Goal: Find specific page/section: Find specific page/section

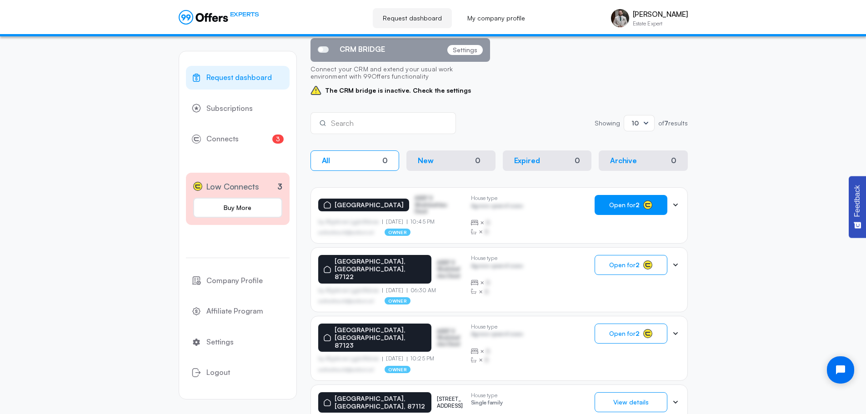
click at [632, 206] on span "Open for 2" at bounding box center [624, 204] width 30 height 7
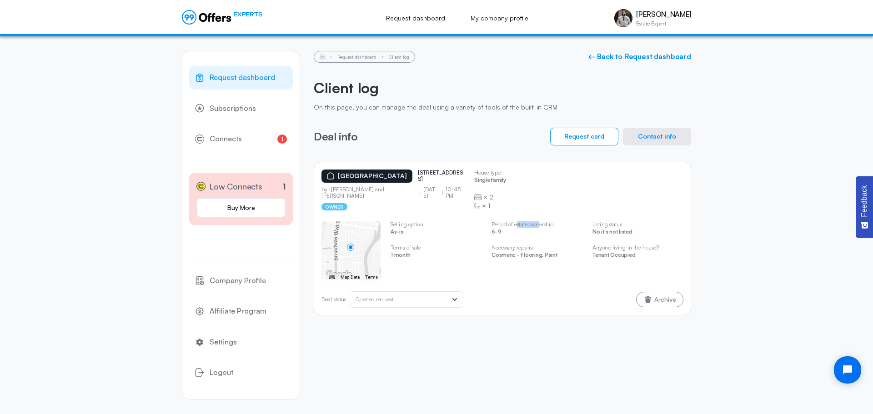
drag, startPoint x: 542, startPoint y: 225, endPoint x: 518, endPoint y: 226, distance: 23.2
click at [518, 226] on p "Period of estate ownership" at bounding box center [537, 224] width 91 height 6
drag, startPoint x: 518, startPoint y: 226, endPoint x: 527, endPoint y: 225, distance: 9.1
click at [527, 225] on p "Period of estate ownership" at bounding box center [537, 224] width 91 height 6
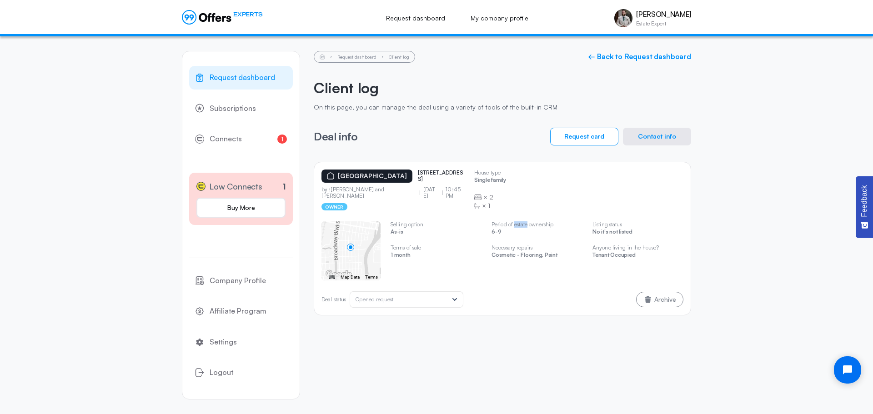
click at [527, 225] on p "Period of estate ownership" at bounding box center [537, 224] width 91 height 6
drag, startPoint x: 429, startPoint y: 184, endPoint x: 419, endPoint y: 179, distance: 11.2
click at [419, 179] on div "albuquerque, NM, [STREET_ADDRESS]" at bounding box center [393, 176] width 145 height 13
copy p "[STREET_ADDRESS]"
click at [669, 140] on button "Contact info" at bounding box center [657, 137] width 68 height 18
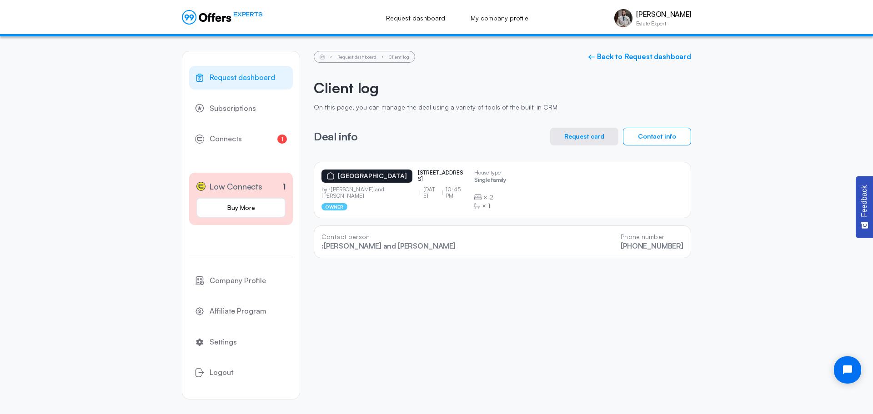
click at [430, 178] on p "[STREET_ADDRESS]" at bounding box center [440, 176] width 45 height 13
drag, startPoint x: 430, startPoint y: 178, endPoint x: 435, endPoint y: 178, distance: 5.5
click at [435, 178] on p "[STREET_ADDRESS]" at bounding box center [440, 176] width 45 height 13
drag, startPoint x: 442, startPoint y: 184, endPoint x: 421, endPoint y: 173, distance: 23.2
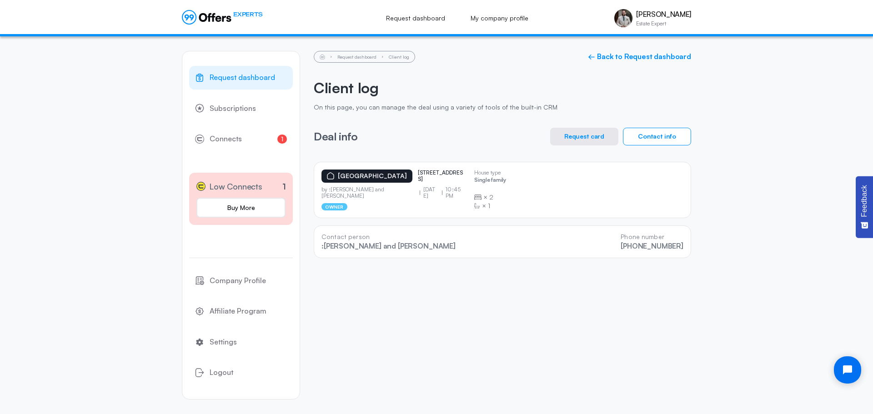
click at [421, 173] on p "[STREET_ADDRESS]" at bounding box center [440, 176] width 45 height 13
drag, startPoint x: 439, startPoint y: 182, endPoint x: 421, endPoint y: 174, distance: 19.3
click at [421, 174] on p "[STREET_ADDRESS]" at bounding box center [440, 176] width 45 height 13
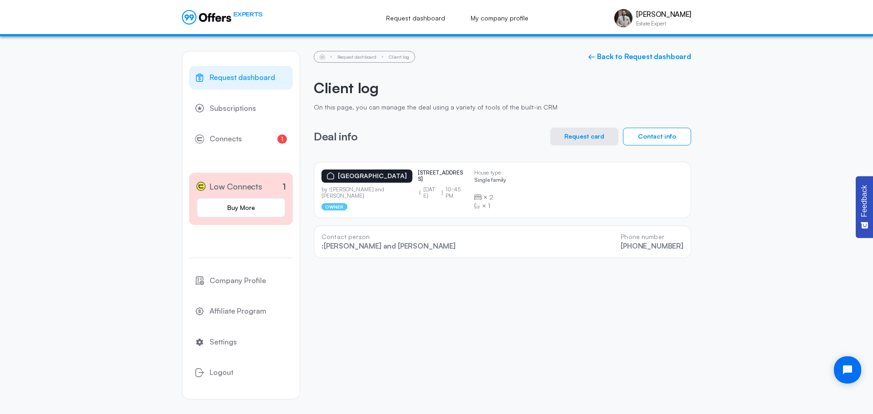
drag, startPoint x: 433, startPoint y: 182, endPoint x: 421, endPoint y: 174, distance: 15.1
click at [421, 174] on div "albuquerque, NM, [STREET_ADDRESS]" at bounding box center [393, 176] width 145 height 13
click at [446, 173] on p "[STREET_ADDRESS]" at bounding box center [440, 176] width 45 height 13
drag, startPoint x: 442, startPoint y: 181, endPoint x: 421, endPoint y: 173, distance: 22.2
click at [421, 173] on p "[STREET_ADDRESS]" at bounding box center [440, 176] width 45 height 13
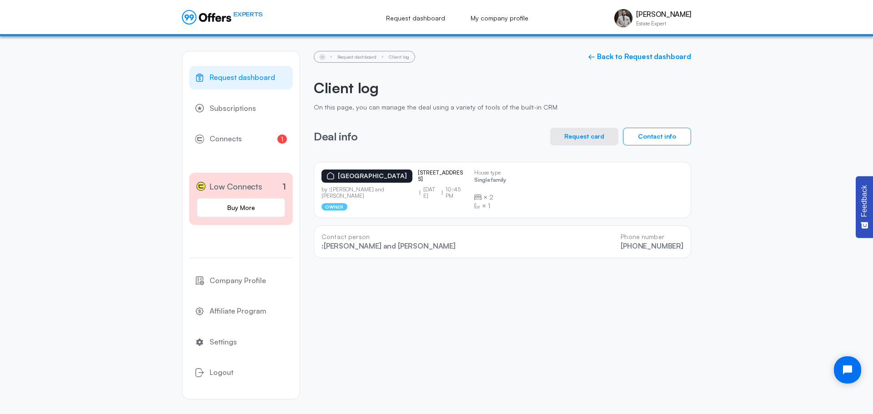
click at [436, 178] on p "[STREET_ADDRESS]" at bounding box center [440, 176] width 45 height 13
drag, startPoint x: 441, startPoint y: 182, endPoint x: 420, endPoint y: 175, distance: 22.6
click at [420, 175] on div "albuquerque, NM, [STREET_ADDRESS]" at bounding box center [393, 176] width 145 height 13
click at [433, 176] on p "[STREET_ADDRESS]" at bounding box center [440, 176] width 45 height 13
click at [444, 104] on p "On this page, you can manage the deal using a variety of tools of the built-in …" at bounding box center [502, 108] width 377 height 8
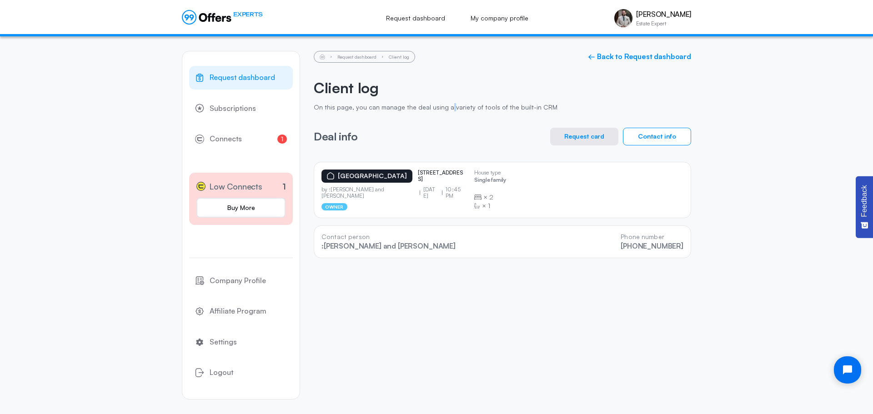
click at [444, 104] on p "On this page, you can manage the deal using a variety of tools of the built-in …" at bounding box center [502, 108] width 377 height 8
drag, startPoint x: 340, startPoint y: 137, endPoint x: 325, endPoint y: 136, distance: 15.0
click at [325, 136] on h3 "Deal info" at bounding box center [336, 136] width 44 height 12
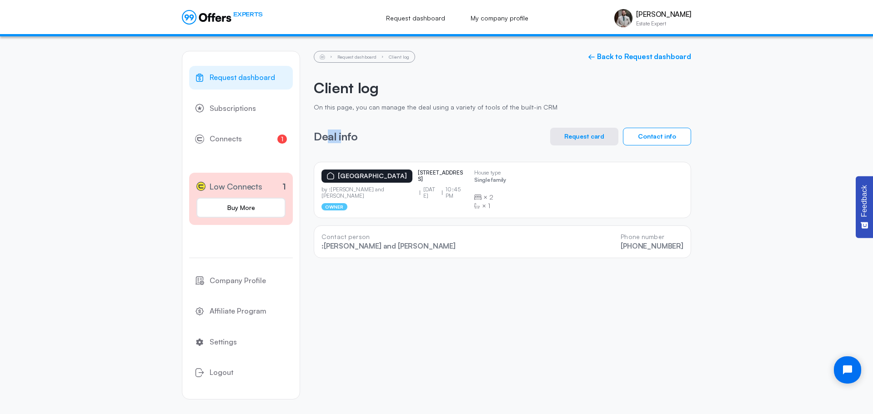
click at [325, 136] on h3 "Deal info" at bounding box center [336, 136] width 44 height 12
drag, startPoint x: 325, startPoint y: 136, endPoint x: 334, endPoint y: 136, distance: 9.5
click at [334, 136] on h3 "Deal info" at bounding box center [336, 136] width 44 height 12
click at [346, 135] on h3 "Deal info" at bounding box center [336, 136] width 44 height 12
drag, startPoint x: 348, startPoint y: 135, endPoint x: 327, endPoint y: 135, distance: 20.5
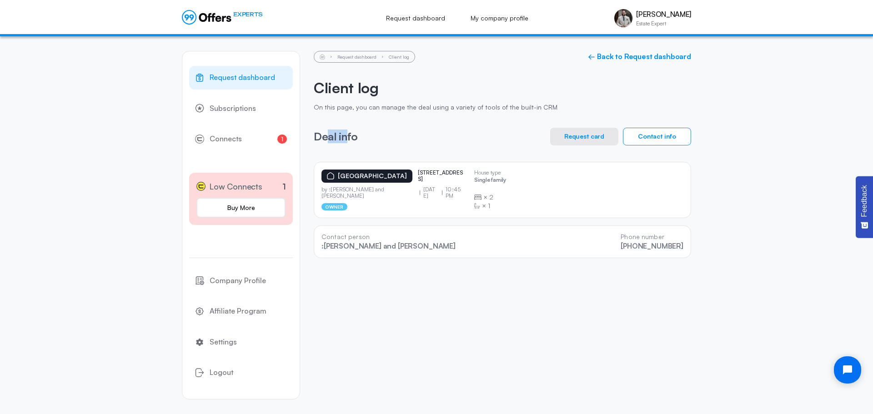
click at [327, 135] on h3 "Deal info" at bounding box center [336, 136] width 44 height 12
